Goal: Task Accomplishment & Management: Manage account settings

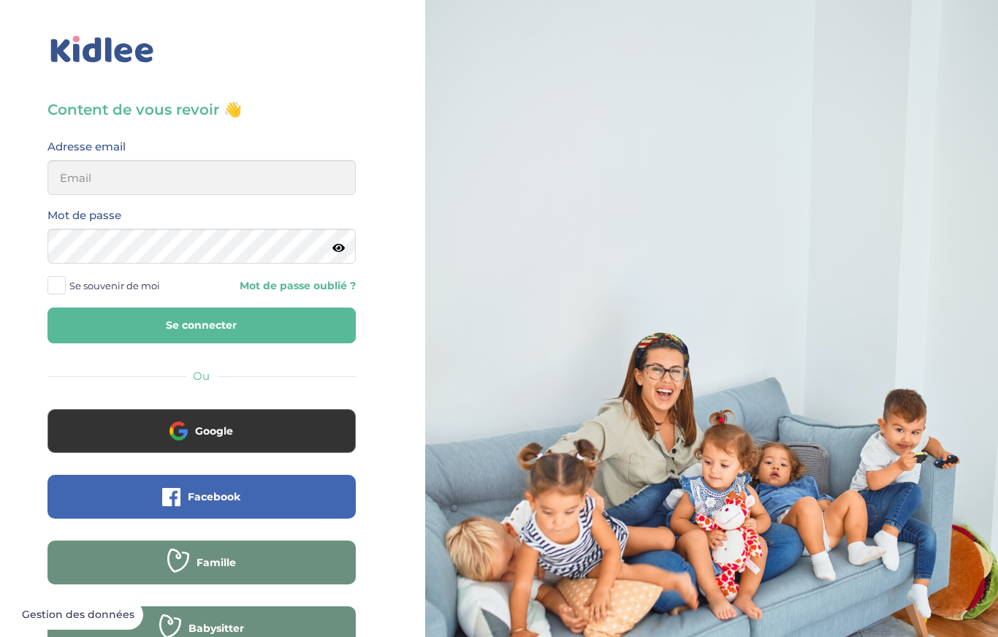
click at [200, 157] on div "Adresse email" at bounding box center [201, 166] width 308 height 58
click at [148, 174] on input "email" at bounding box center [201, 177] width 308 height 35
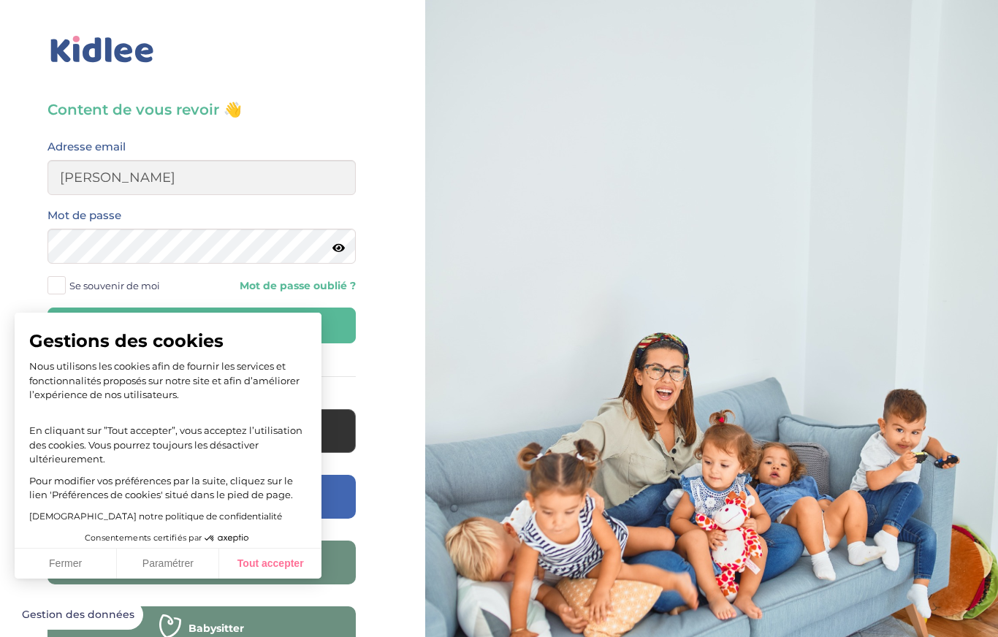
click at [269, 575] on button "Tout accepter" at bounding box center [270, 563] width 102 height 31
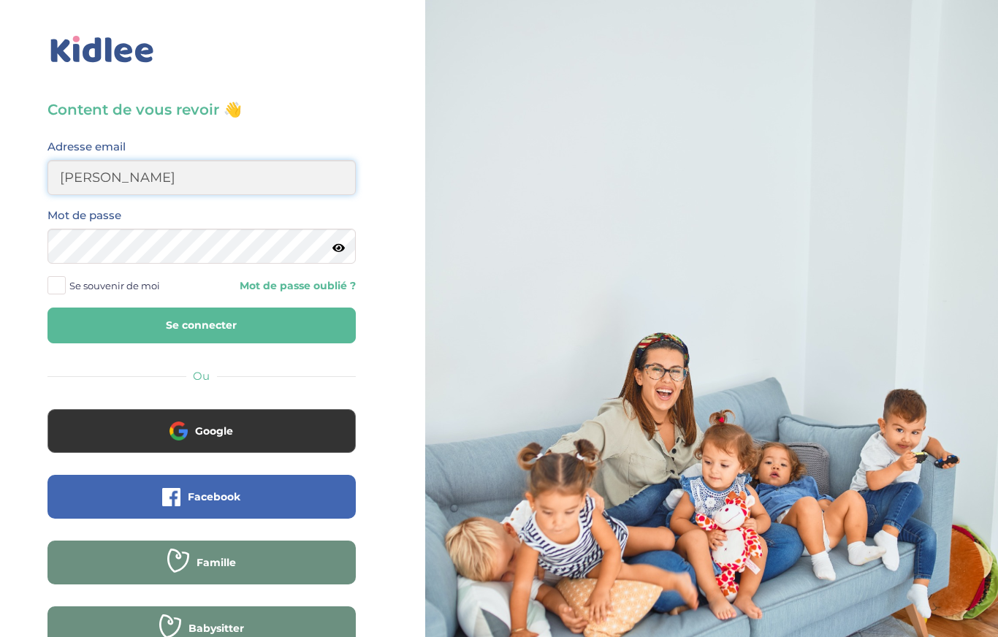
click at [168, 167] on input "julie" at bounding box center [201, 177] width 308 height 35
click at [161, 186] on input "julie" at bounding box center [201, 177] width 308 height 35
type input "juliehombert64@gmail.com"
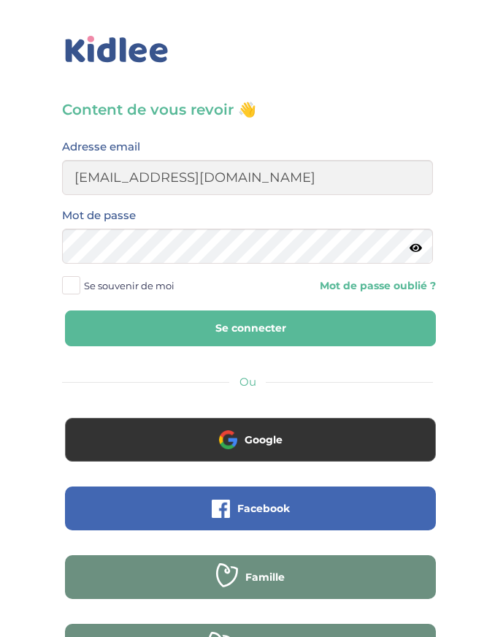
click at [71, 286] on span at bounding box center [71, 285] width 18 height 18
click at [0, 0] on input "Se souvenir de moi" at bounding box center [0, 0] width 0 height 0
click at [100, 330] on button "Se connecter" at bounding box center [250, 328] width 371 height 36
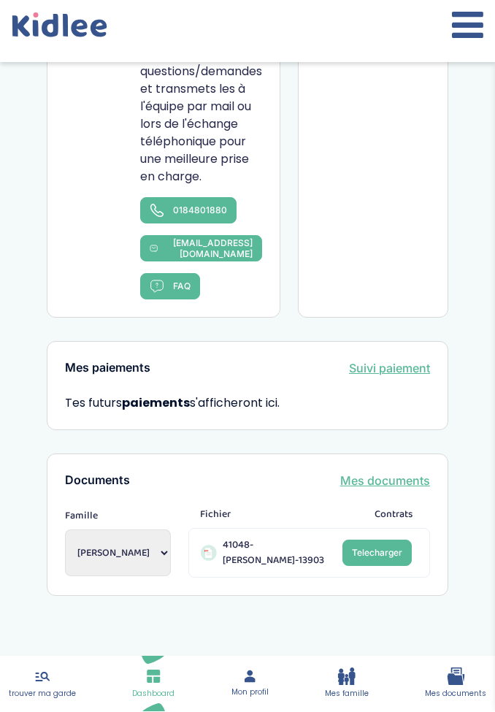
scroll to position [1058, 0]
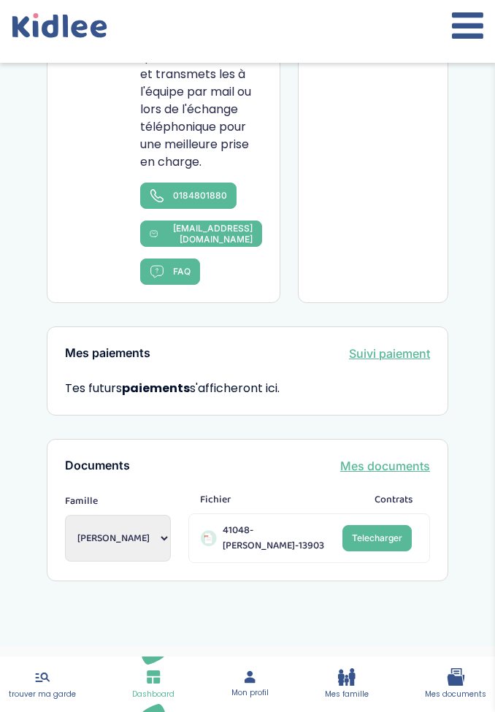
click at [242, 636] on icon at bounding box center [249, 677] width 15 height 15
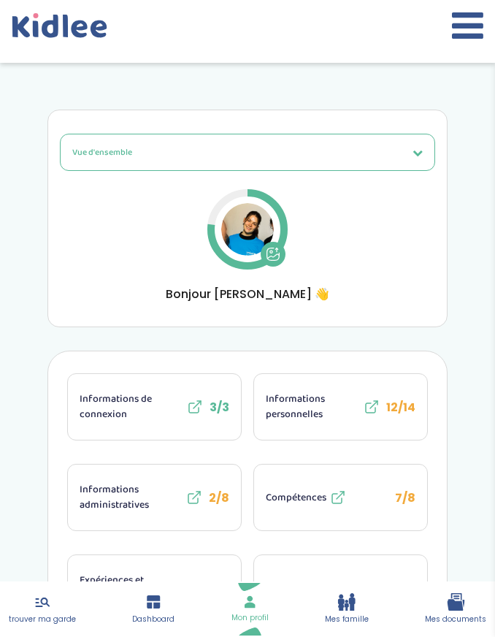
click at [356, 625] on span "Mes famille" at bounding box center [347, 619] width 44 height 12
click at [338, 625] on link "Mes famille" at bounding box center [347, 609] width 44 height 32
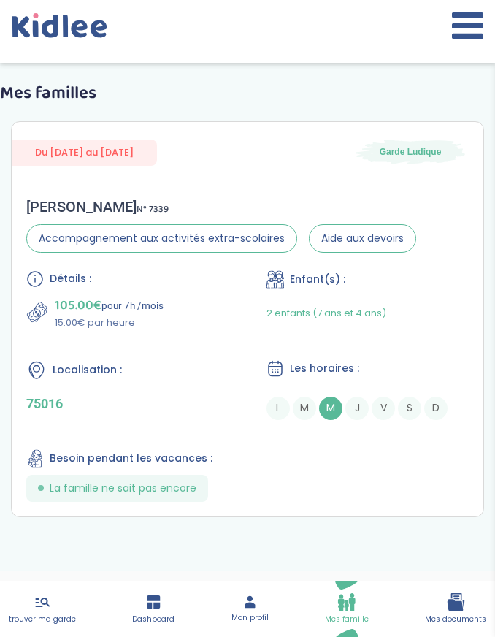
scroll to position [18, 0]
